Goal: Task Accomplishment & Management: Check status

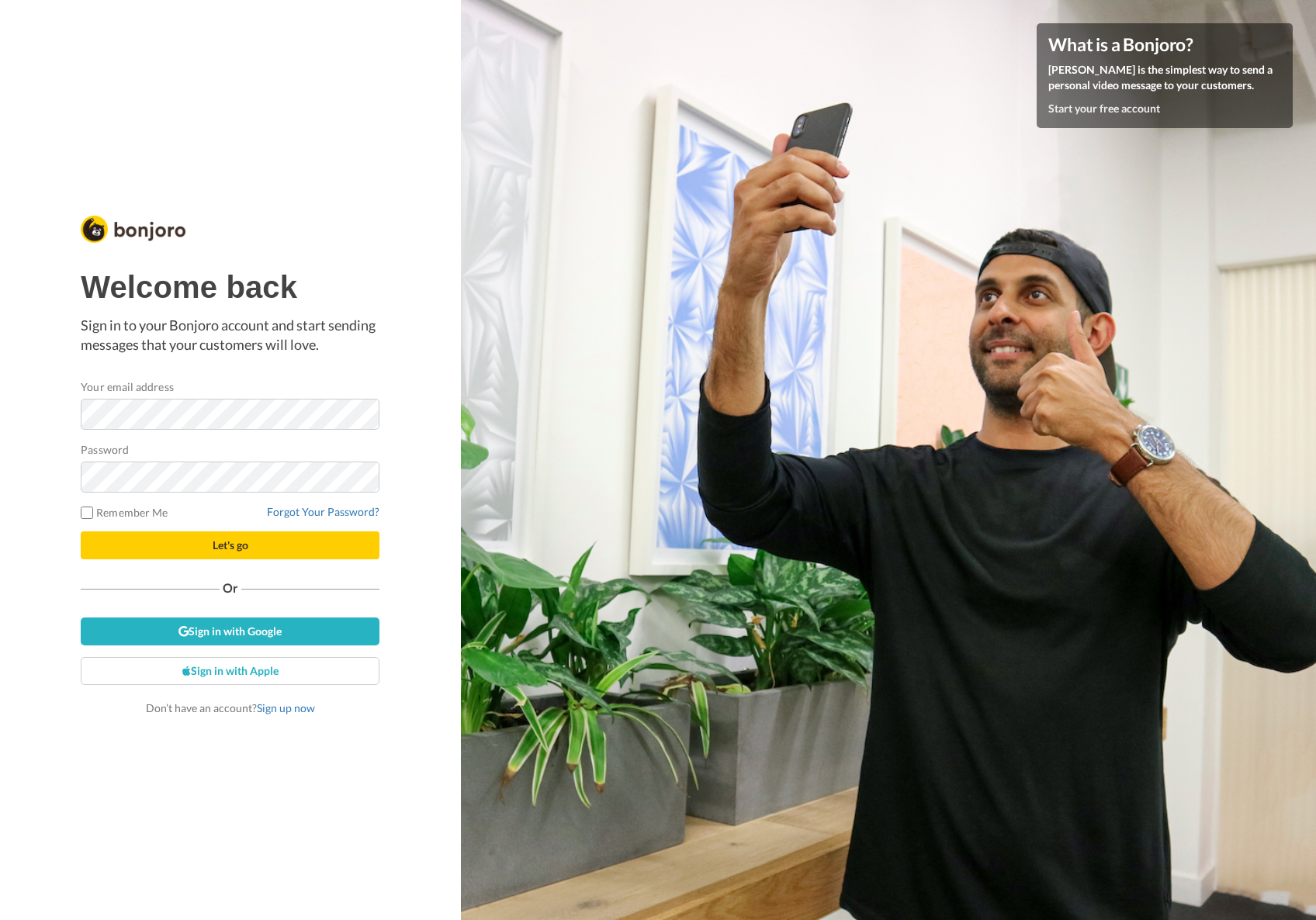
click at [212, 552] on button "Let's go" at bounding box center [230, 545] width 298 height 28
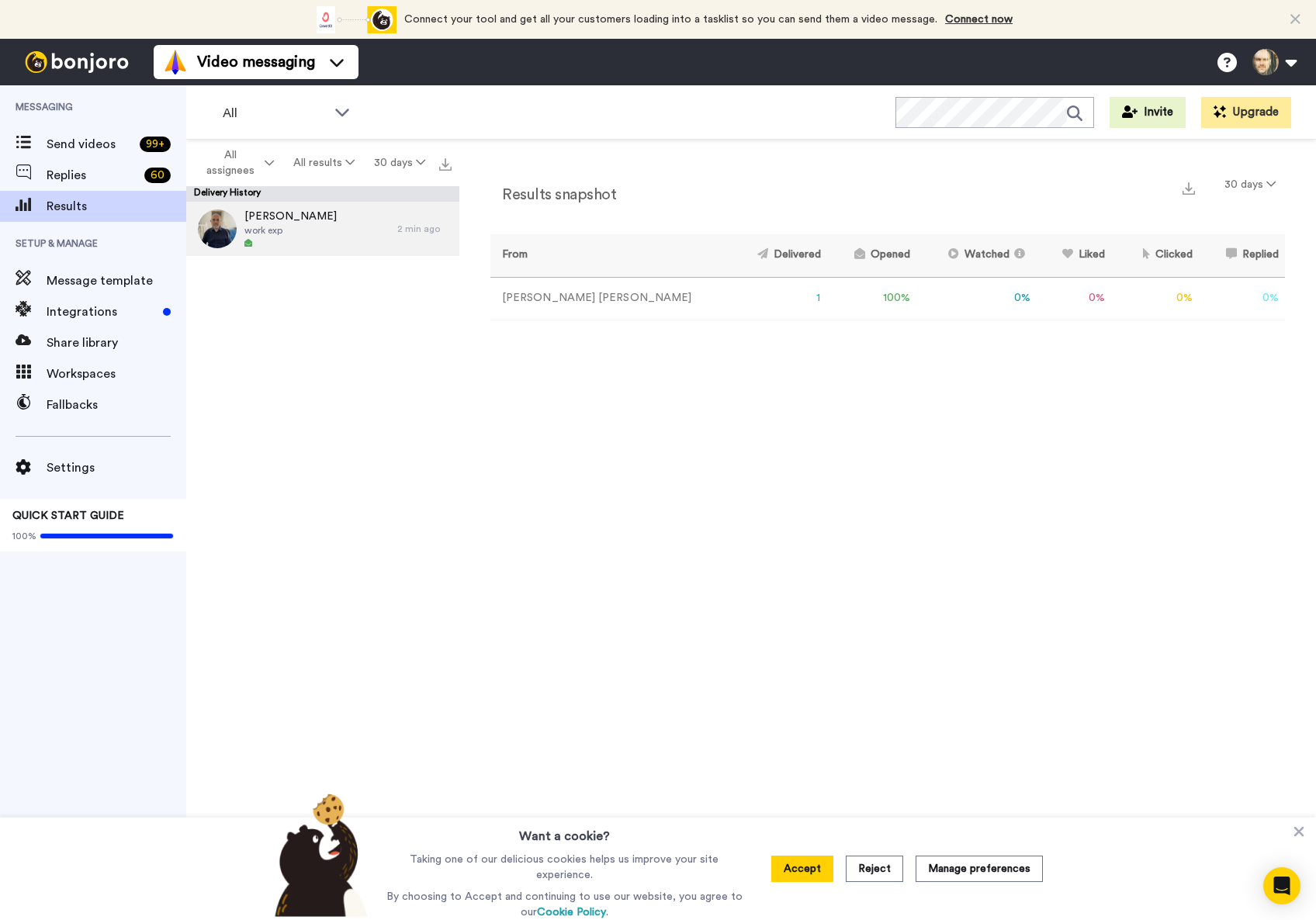
click at [330, 229] on div "Thomas work exp" at bounding box center [292, 229] width 211 height 54
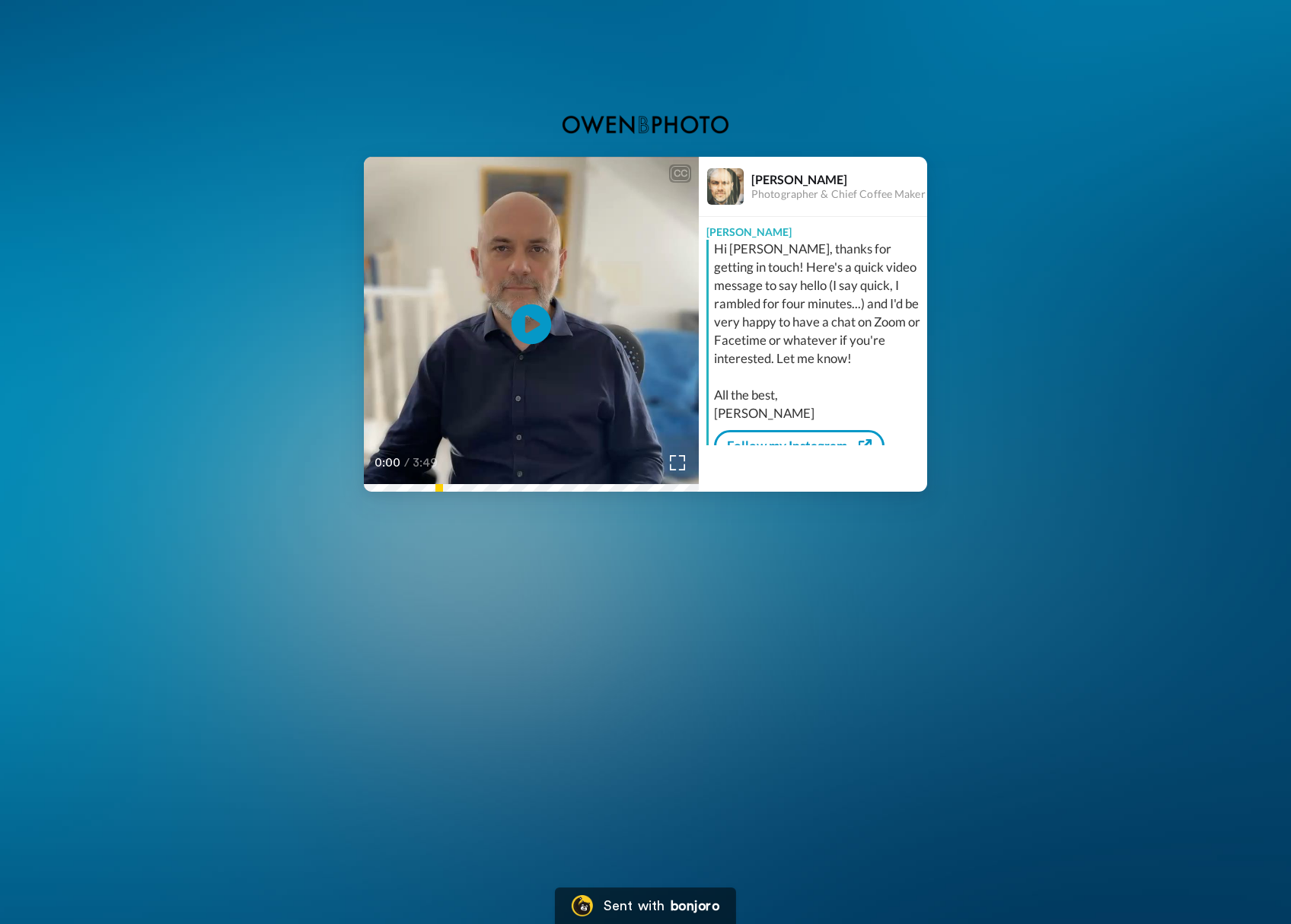
click at [530, 328] on icon "Play/Pause" at bounding box center [531, 324] width 41 height 72
click at [978, 266] on div "CC Play/Pause 3:49 / 3:49 [PERSON_NAME] Photographer & Chief Coffee Maker [PERS…" at bounding box center [645, 324] width 1291 height 335
click at [368, 482] on div "3:49 / 3:49" at bounding box center [531, 468] width 335 height 32
